Goal: Obtain resource: Download file/media

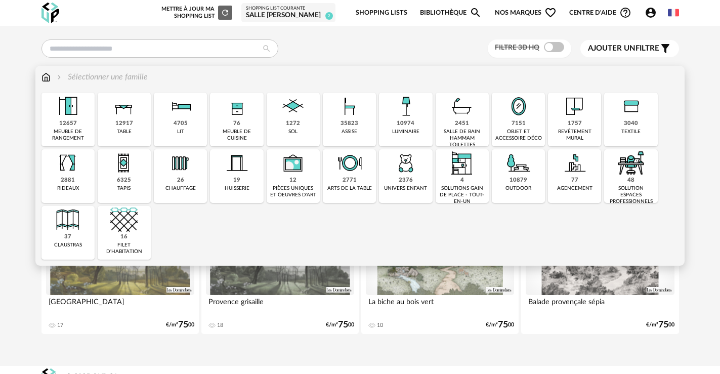
click at [449, 118] on img at bounding box center [461, 106] width 27 height 27
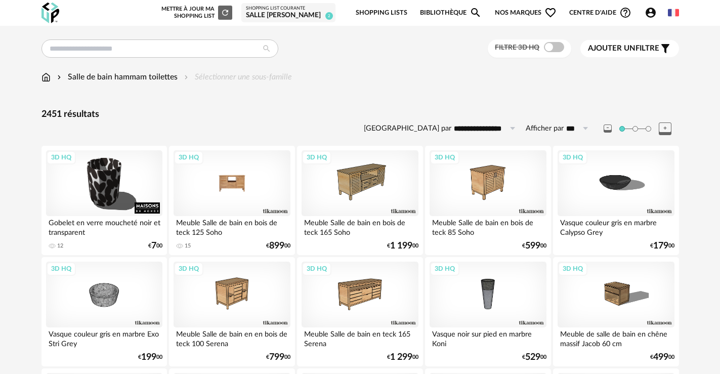
click at [215, 189] on div "3D HQ" at bounding box center [232, 183] width 116 height 66
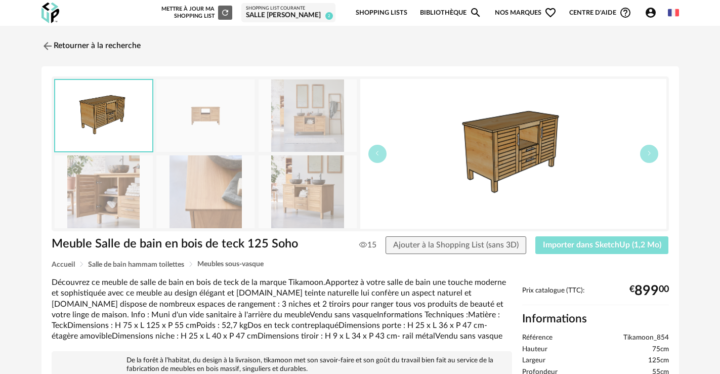
click at [553, 245] on span "Importer dans SketchUp (1,2 Mo)" at bounding box center [602, 245] width 118 height 8
click at [74, 44] on link "Retourner à la recherche" at bounding box center [88, 46] width 99 height 22
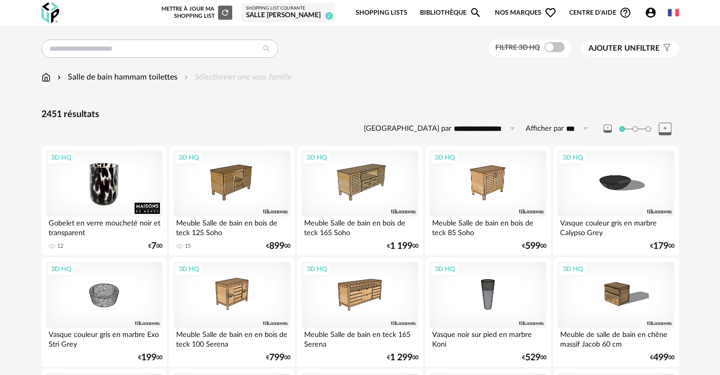
click at [102, 201] on div "3D HQ" at bounding box center [104, 183] width 116 height 66
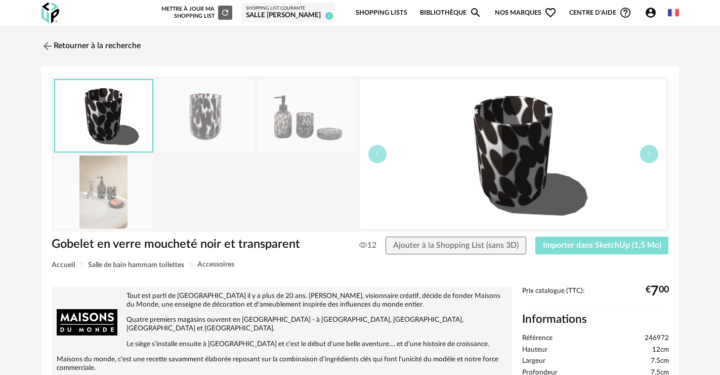
click at [585, 251] on button "Importer dans SketchUp (1,5 Mo)" at bounding box center [602, 245] width 134 height 18
click at [70, 48] on link "Retourner à la recherche" at bounding box center [88, 46] width 99 height 22
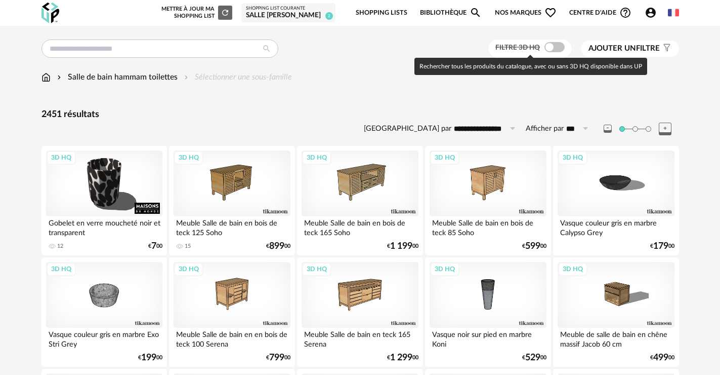
click at [556, 47] on span at bounding box center [555, 47] width 20 height 10
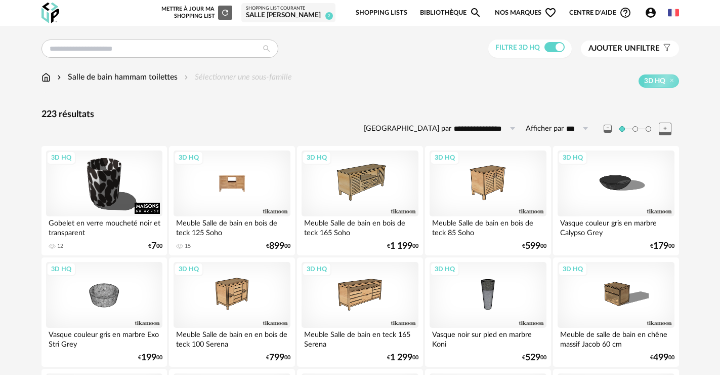
click at [229, 178] on div "3D HQ" at bounding box center [232, 183] width 116 height 66
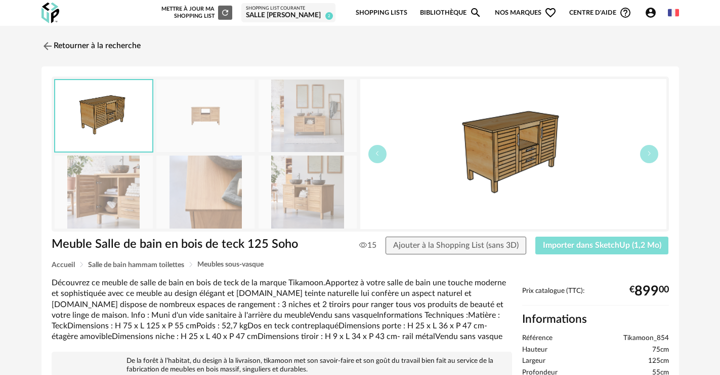
click at [603, 245] on span "Importer dans SketchUp (1,2 Mo)" at bounding box center [602, 245] width 118 height 8
click at [50, 44] on img at bounding box center [46, 45] width 15 height 15
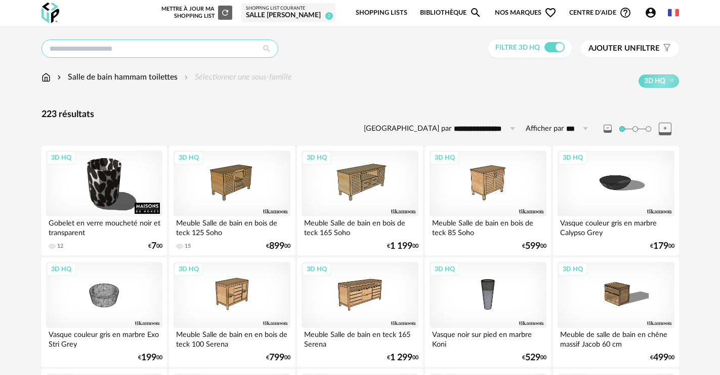
click at [143, 50] on input "text" at bounding box center [159, 48] width 237 height 18
type input "*********"
type input "**********"
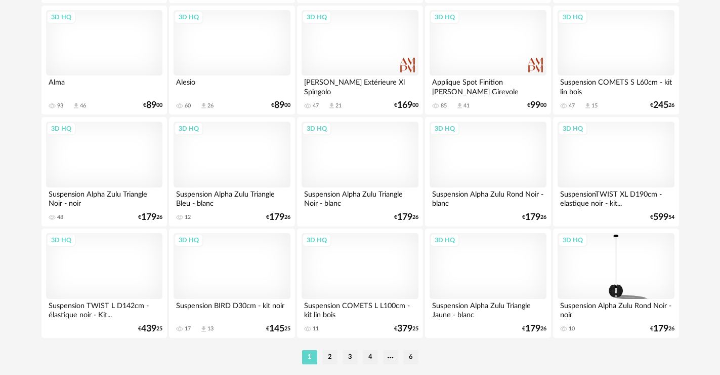
scroll to position [2065, 0]
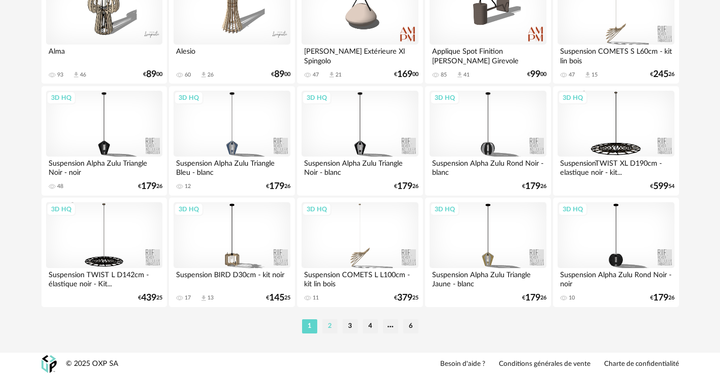
click at [331, 327] on li "2" at bounding box center [329, 326] width 15 height 14
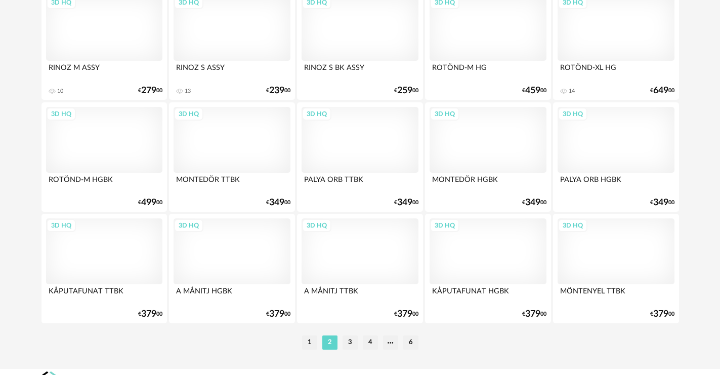
scroll to position [2065, 0]
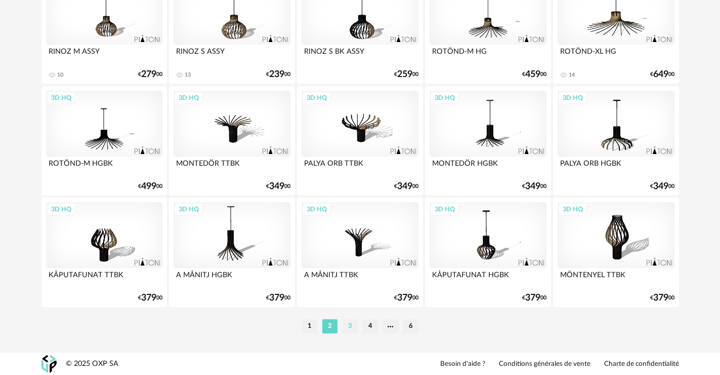
click at [350, 323] on li "3" at bounding box center [350, 326] width 15 height 14
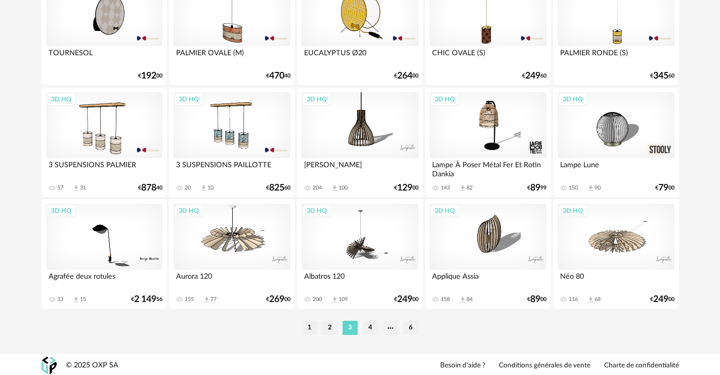
scroll to position [2065, 0]
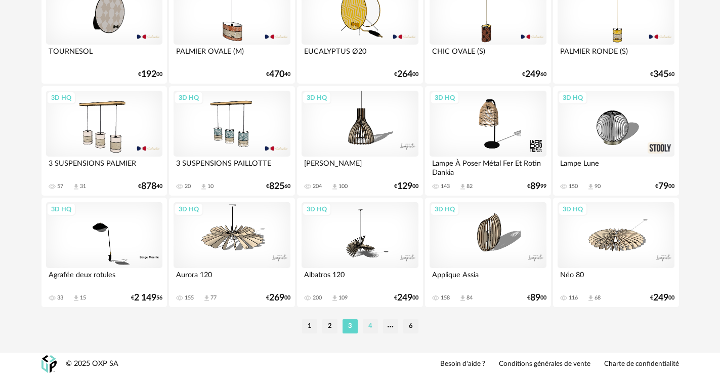
click at [367, 325] on li "4" at bounding box center [370, 326] width 15 height 14
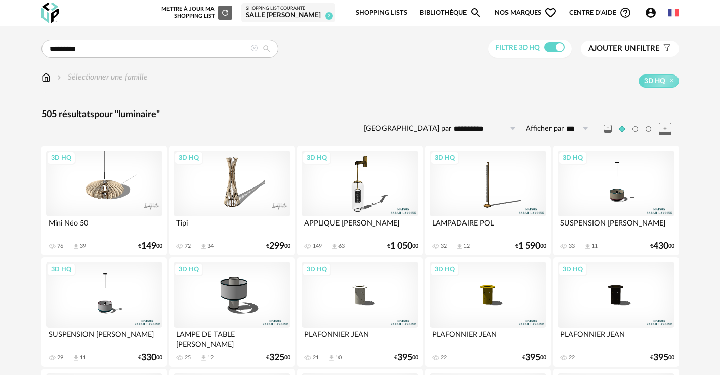
click at [42, 77] on img at bounding box center [45, 77] width 9 height 12
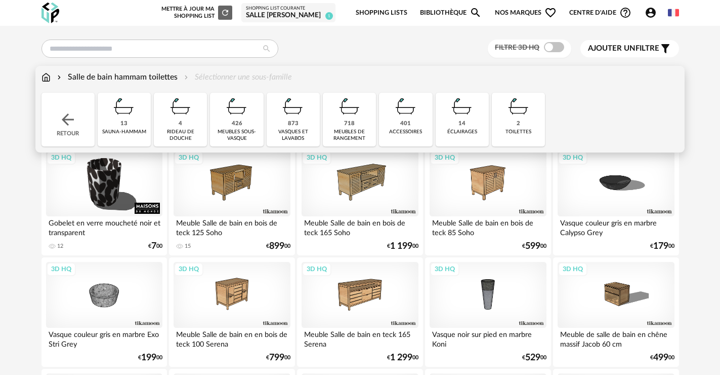
click at [458, 132] on div "éclairages" at bounding box center [462, 132] width 30 height 7
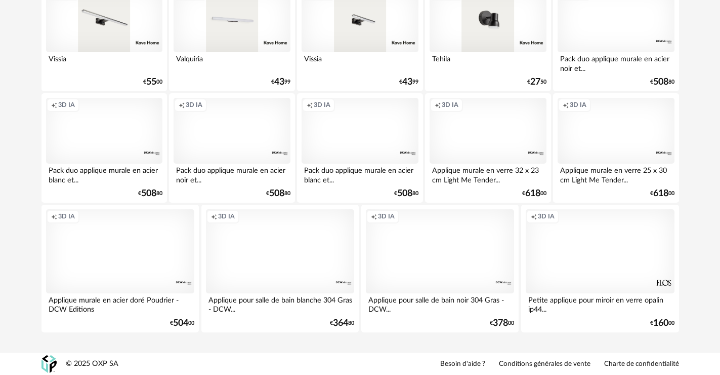
scroll to position [12, 0]
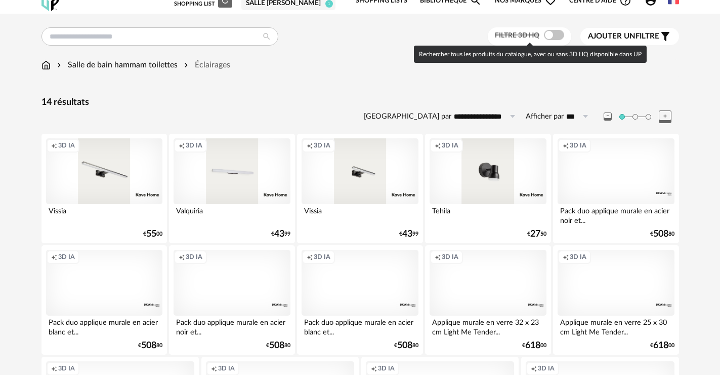
click at [549, 34] on span at bounding box center [554, 35] width 20 height 10
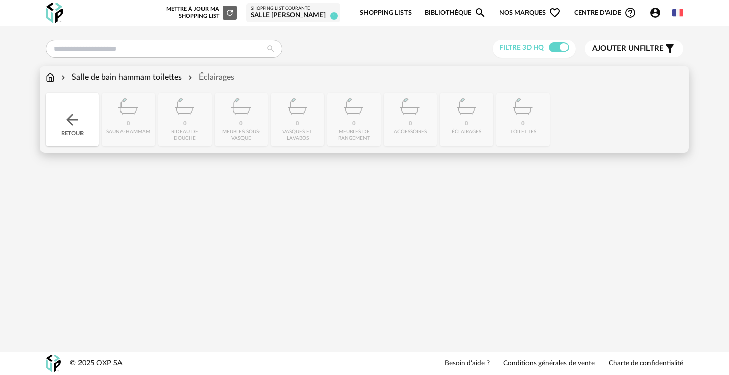
click at [175, 77] on div "Salle de bain hammam toilettes" at bounding box center [120, 77] width 122 height 12
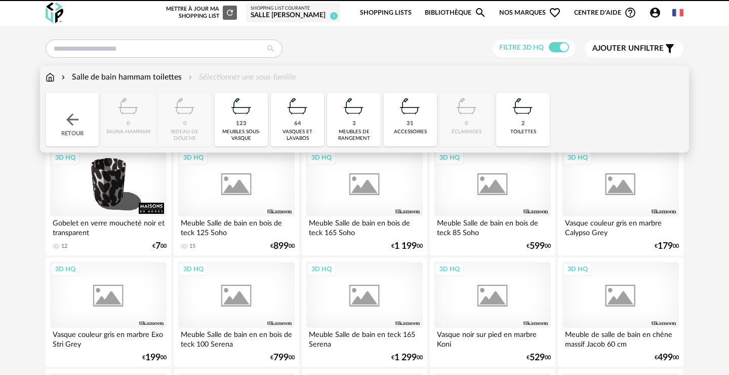
click at [84, 124] on div "Retour" at bounding box center [72, 120] width 53 height 54
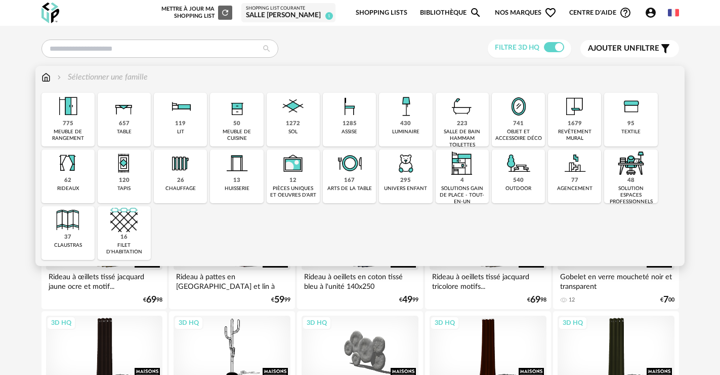
click at [454, 115] on img at bounding box center [461, 106] width 27 height 27
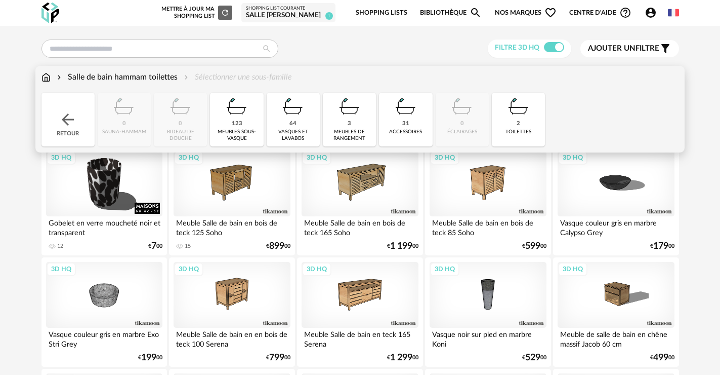
click at [366, 122] on div "3 meubles de rangement" at bounding box center [349, 120] width 53 height 54
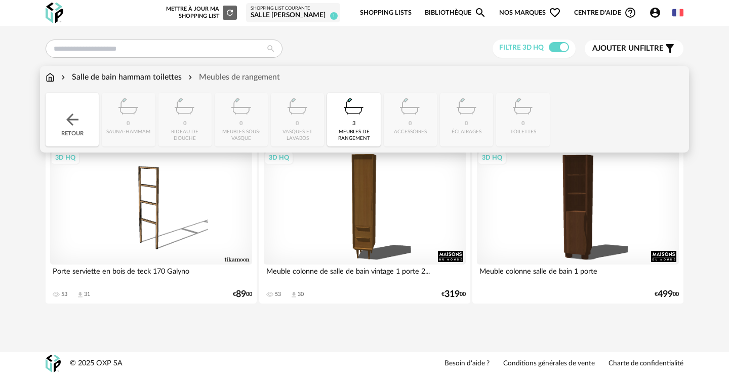
click at [55, 122] on div "Retour" at bounding box center [72, 120] width 53 height 54
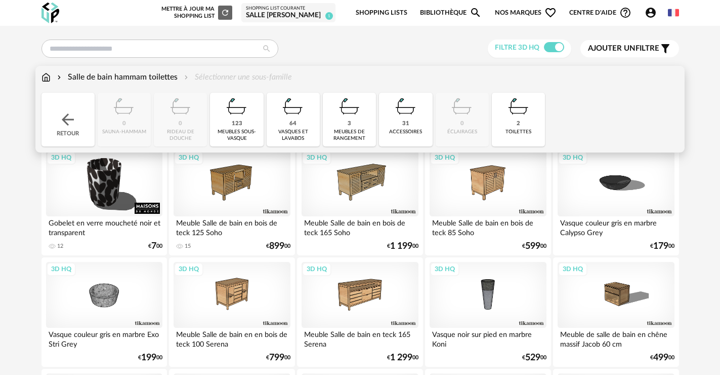
click at [389, 122] on div "31 accessoires" at bounding box center [405, 120] width 53 height 54
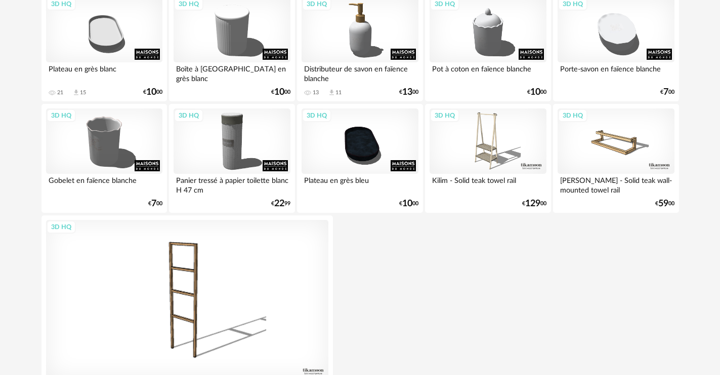
scroll to position [607, 0]
